Goal: Transaction & Acquisition: Purchase product/service

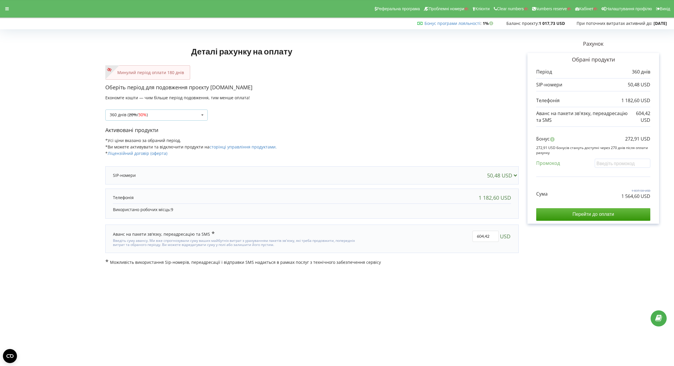
click at [155, 117] on div "360 днів ( 20% / 30% ) Поповнити баланс без подовження 20%" at bounding box center [156, 114] width 102 height 11
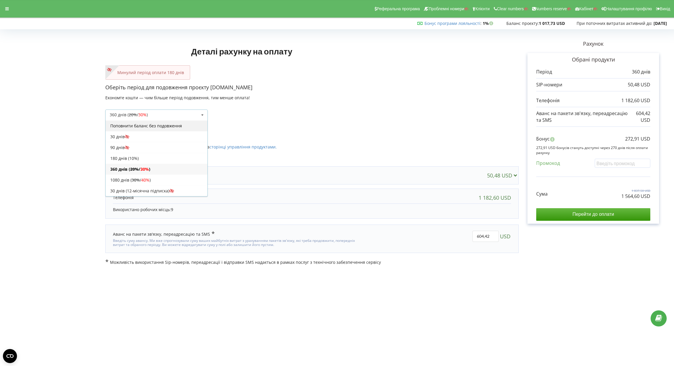
click at [145, 127] on div "Поповнити баланс без подовження" at bounding box center [157, 125] width 102 height 11
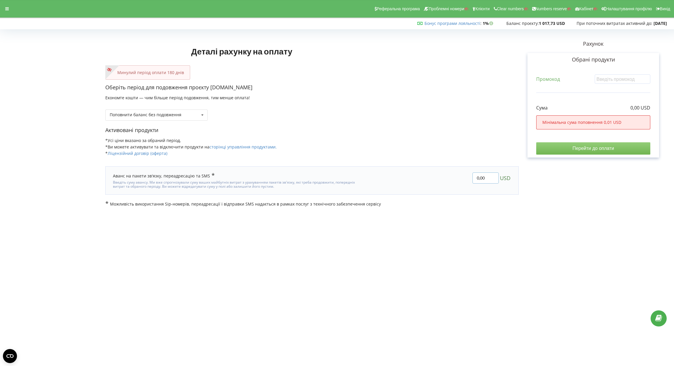
drag, startPoint x: 486, startPoint y: 178, endPoint x: 451, endPoint y: 178, distance: 35.1
click at [451, 178] on div "0,00 USD" at bounding box center [439, 180] width 152 height 25
type input "121.21"
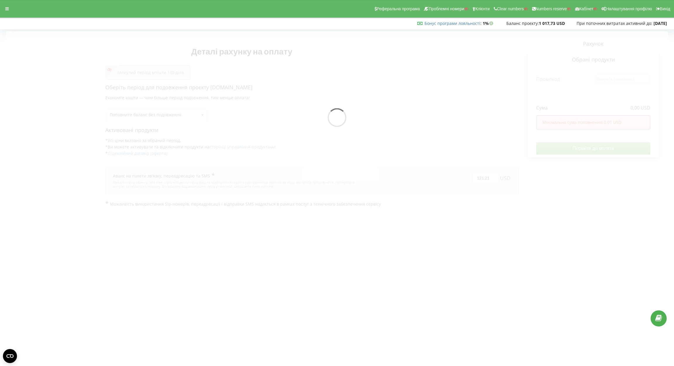
click at [580, 149] on div "Деталі рахунку на оплату Минулий період оплати 180 днів Оберіть період для подо…" at bounding box center [337, 119] width 662 height 176
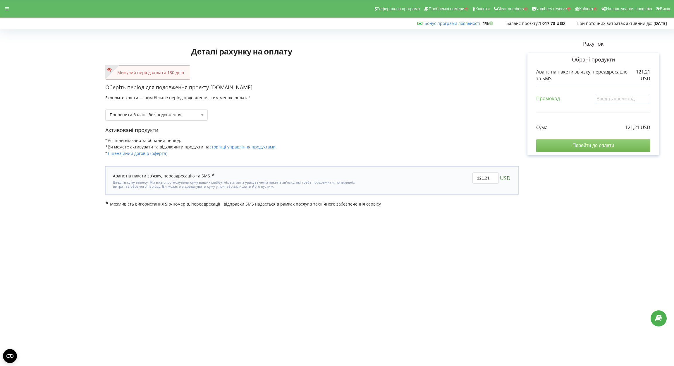
click at [567, 148] on input "Перейти до оплати" at bounding box center [593, 145] width 114 height 12
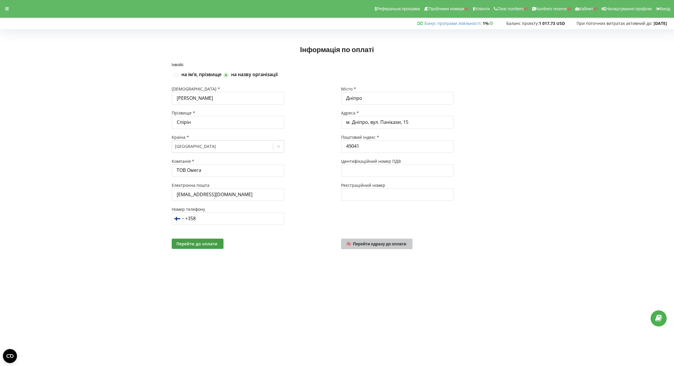
click at [373, 245] on span "Перейти одразу до оплати" at bounding box center [379, 243] width 53 height 5
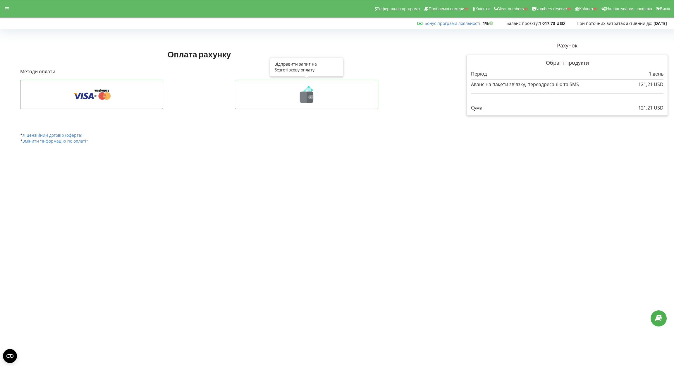
click at [306, 93] on icon at bounding box center [306, 97] width 13 height 11
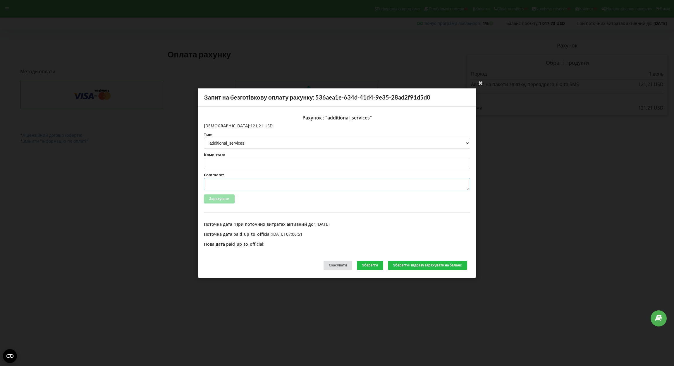
click at [262, 186] on textarea "Comment:" at bounding box center [337, 184] width 266 height 12
paste textarea "№R-07353 від [DATE]"
type textarea "C"
paste textarea "№R-07353 від [DATE]"
type textarea "Счет №R-07353 від [DATE] на ТОВ АСС"
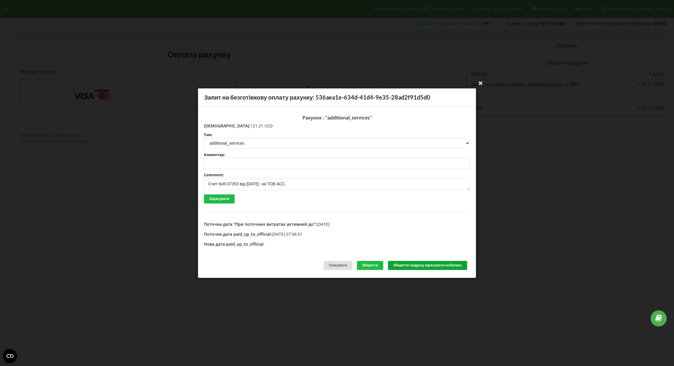
click at [422, 264] on button "Зберегти і відразу зарахувати на баланс" at bounding box center [427, 265] width 79 height 9
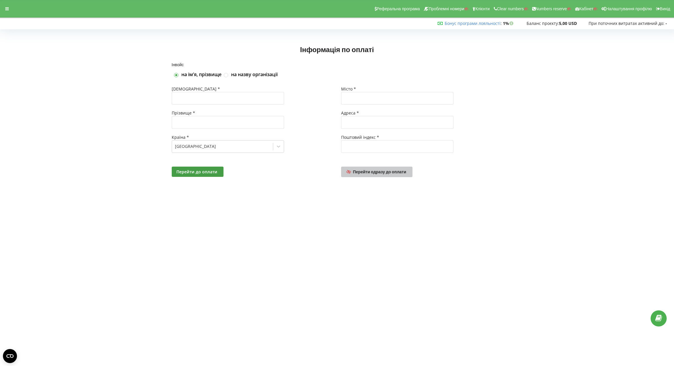
click at [386, 170] on span "Перейти одразу до оплати" at bounding box center [379, 171] width 53 height 5
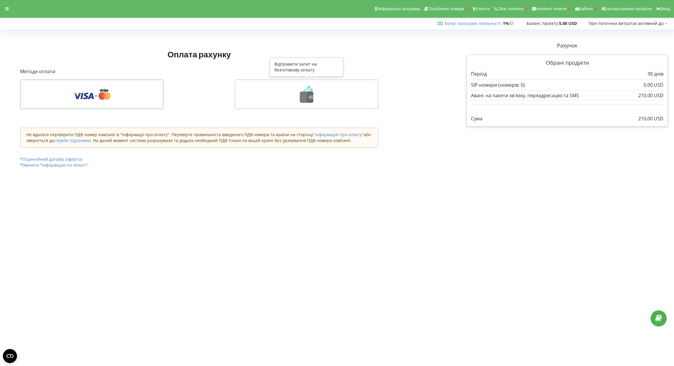
click at [317, 91] on icon at bounding box center [306, 94] width 131 height 17
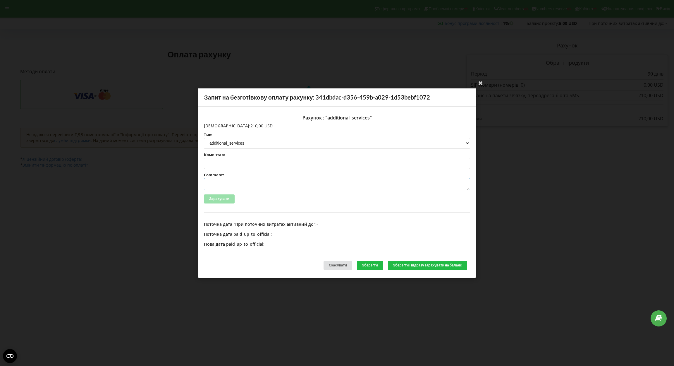
click at [279, 182] on textarea "Comment:" at bounding box center [337, 184] width 266 height 12
paste textarea "№R-07133 від [DATE]"
type textarea "Счет №R-07133 від [DATE] на ТОВ АСС"
click at [409, 264] on button "Зберегти і відразу зарахувати на баланс" at bounding box center [427, 265] width 79 height 9
